Goal: Information Seeking & Learning: Check status

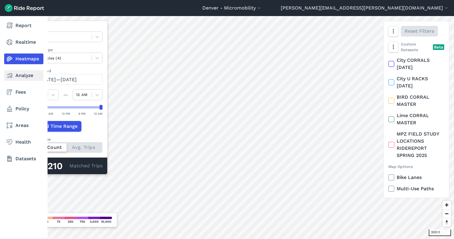
click at [12, 80] on link "Analyze" at bounding box center [23, 75] width 39 height 11
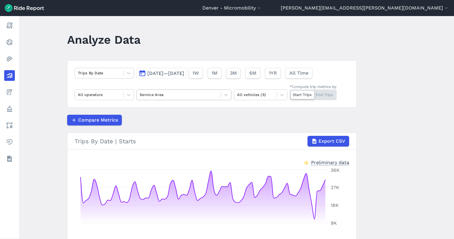
click at [192, 96] on div at bounding box center [179, 94] width 78 height 7
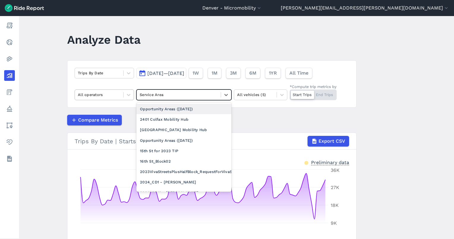
click at [106, 96] on div at bounding box center [99, 94] width 43 height 7
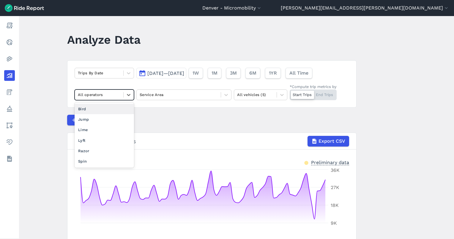
click at [87, 111] on div "Bird" at bounding box center [104, 109] width 59 height 10
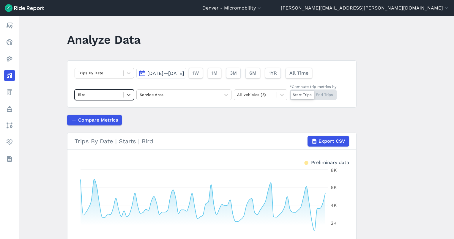
scroll to position [40, 0]
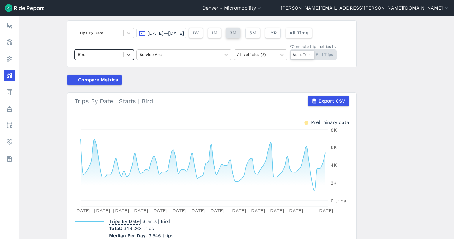
click at [241, 34] on button "3M" at bounding box center [233, 33] width 15 height 11
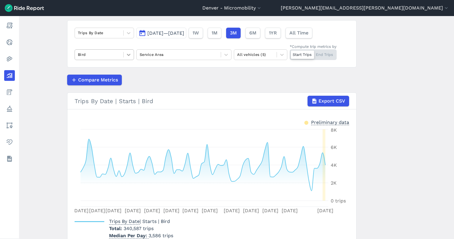
click at [131, 57] on div at bounding box center [129, 55] width 10 height 10
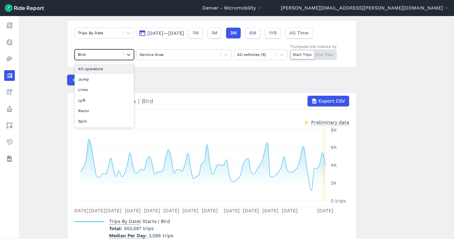
click at [107, 70] on div "All operators" at bounding box center [104, 69] width 59 height 10
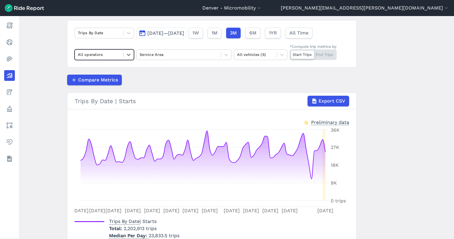
click at [184, 36] on button "[DATE]—[DATE]" at bounding box center [161, 33] width 50 height 11
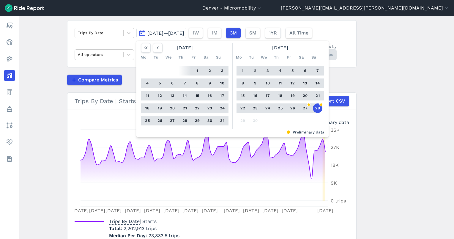
click at [314, 109] on button "28" at bounding box center [318, 108] width 10 height 10
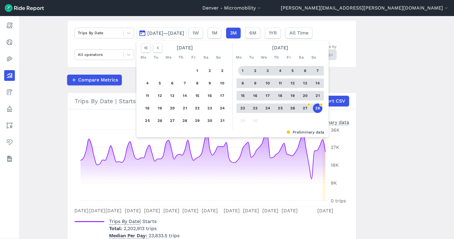
click at [238, 70] on button "1" at bounding box center [243, 71] width 10 height 10
